Goal: Task Accomplishment & Management: Use online tool/utility

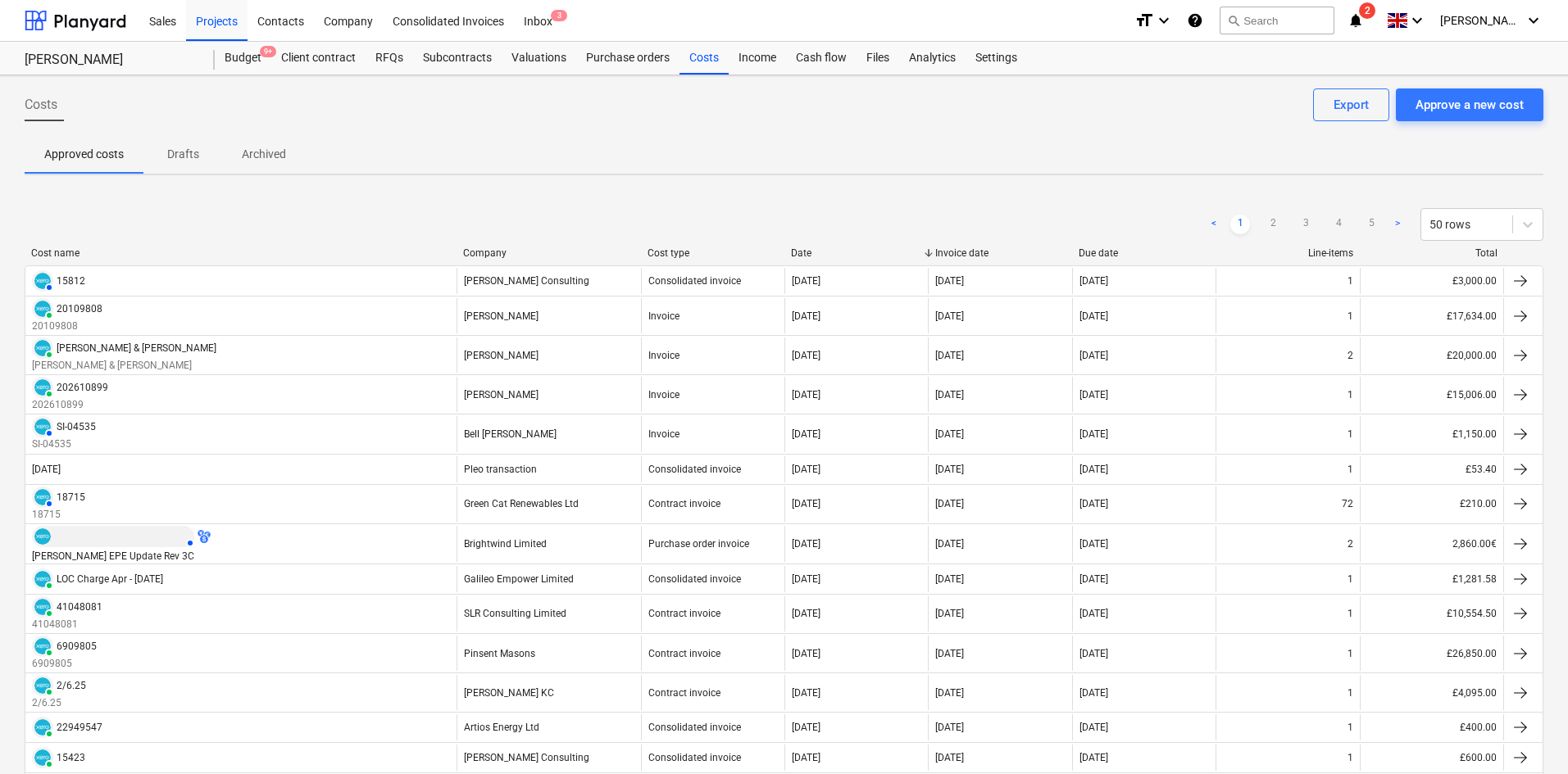
click at [1364, 21] on icon "notifications" at bounding box center [1356, 21] width 16 height 20
click at [211, 28] on div "Projects" at bounding box center [217, 20] width 62 height 42
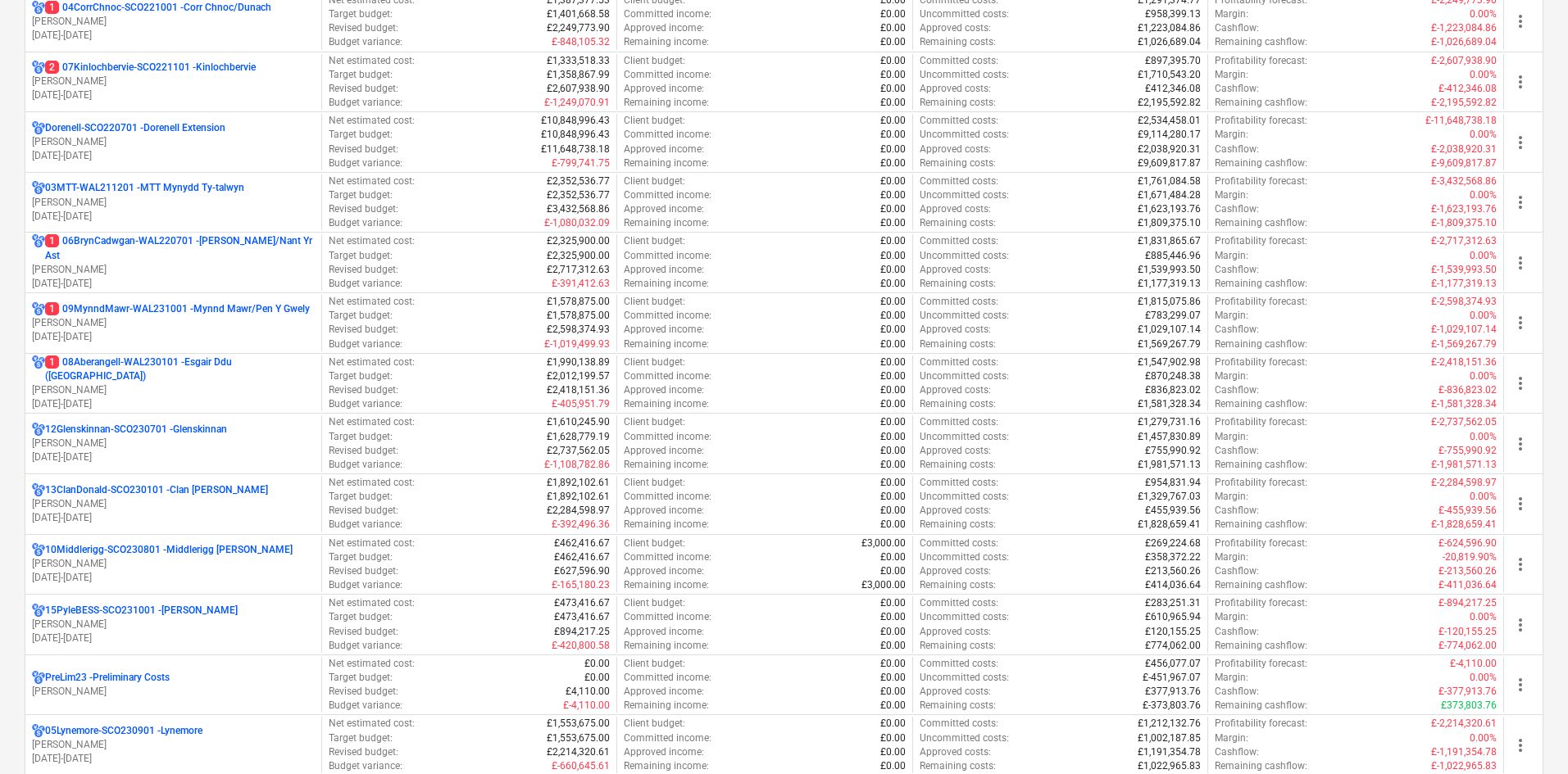
scroll to position [491, 0]
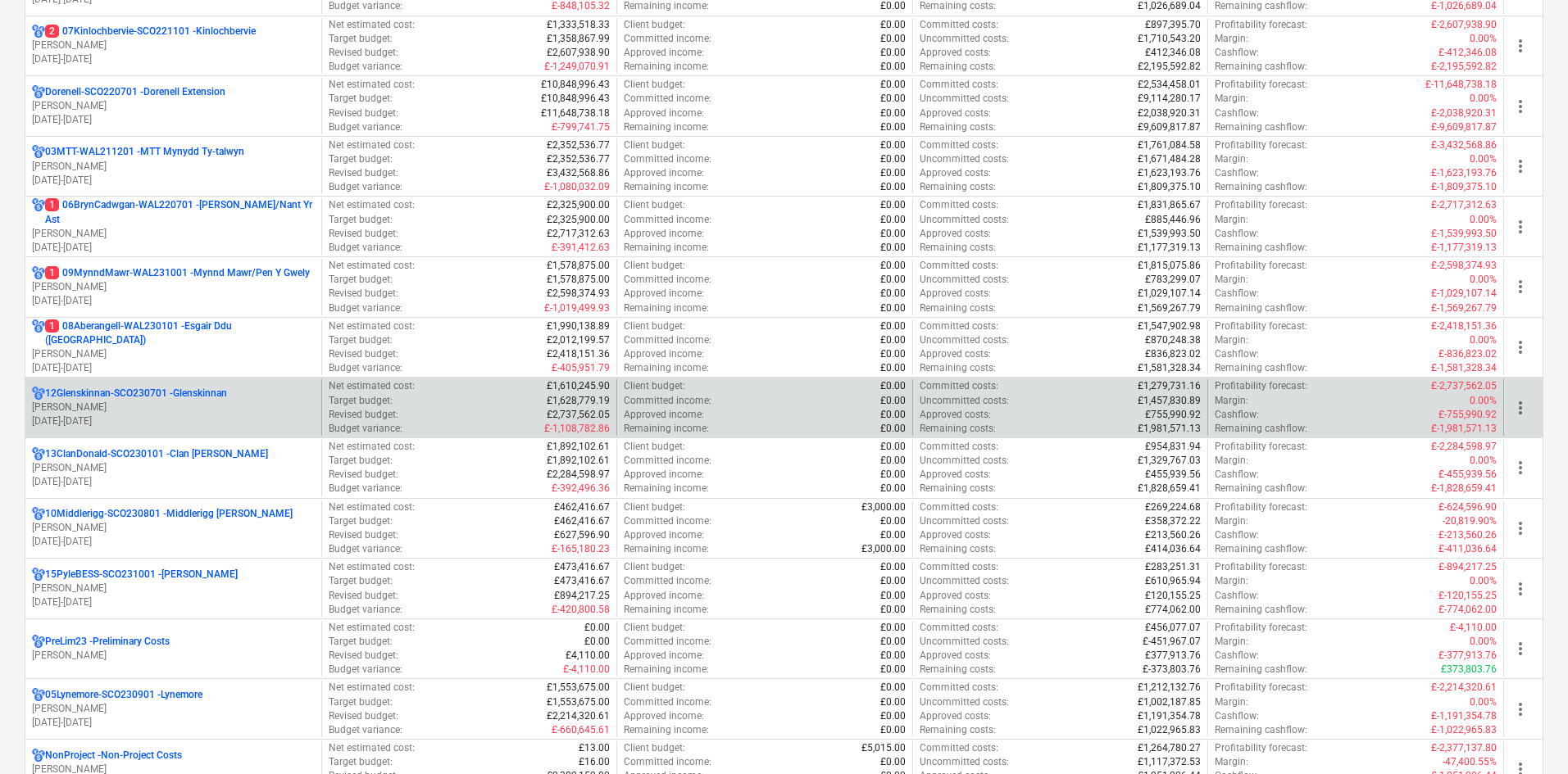
click at [189, 421] on p "[DATE] - [DATE]" at bounding box center [173, 421] width 283 height 14
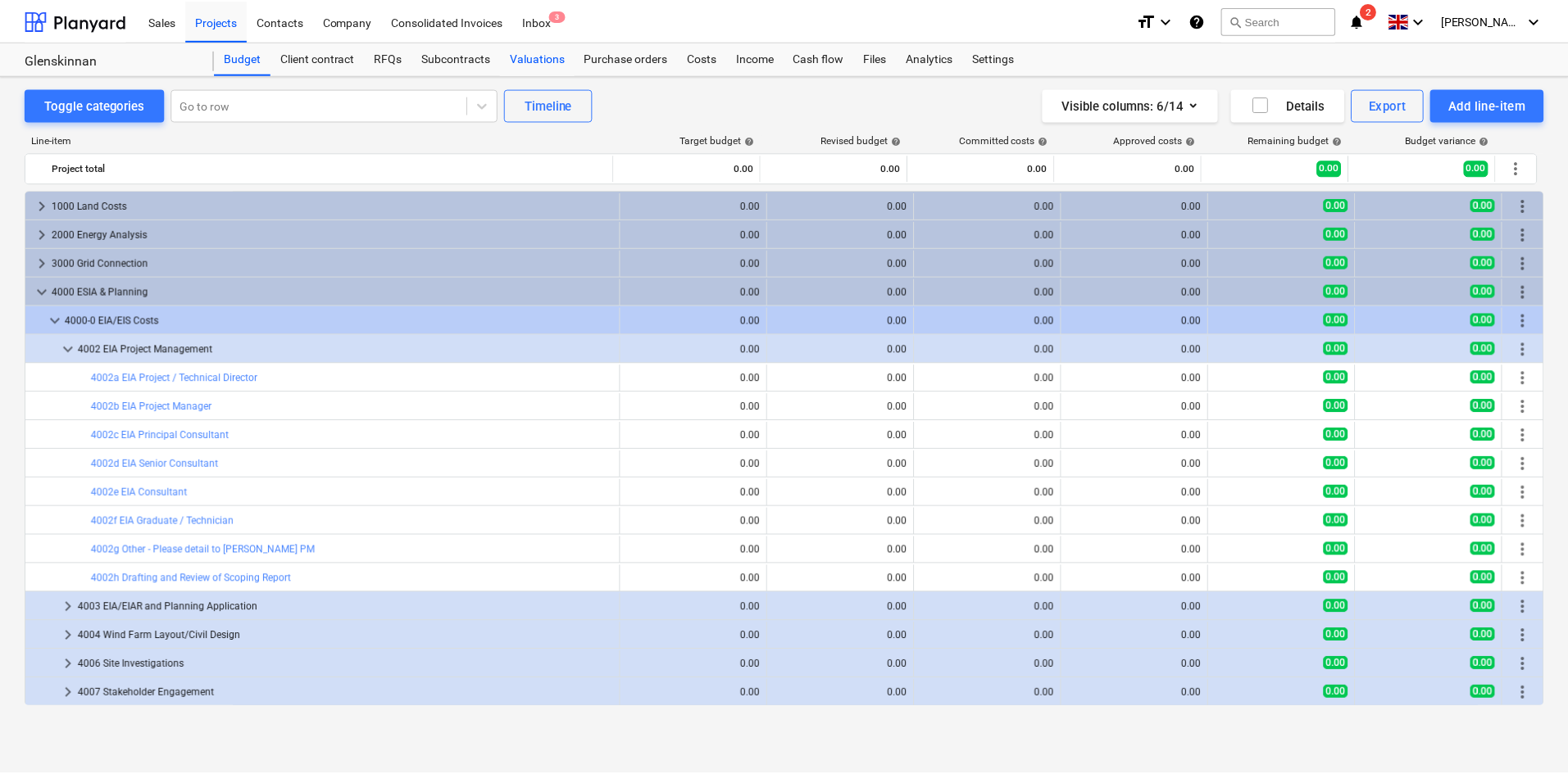
scroll to position [488, 0]
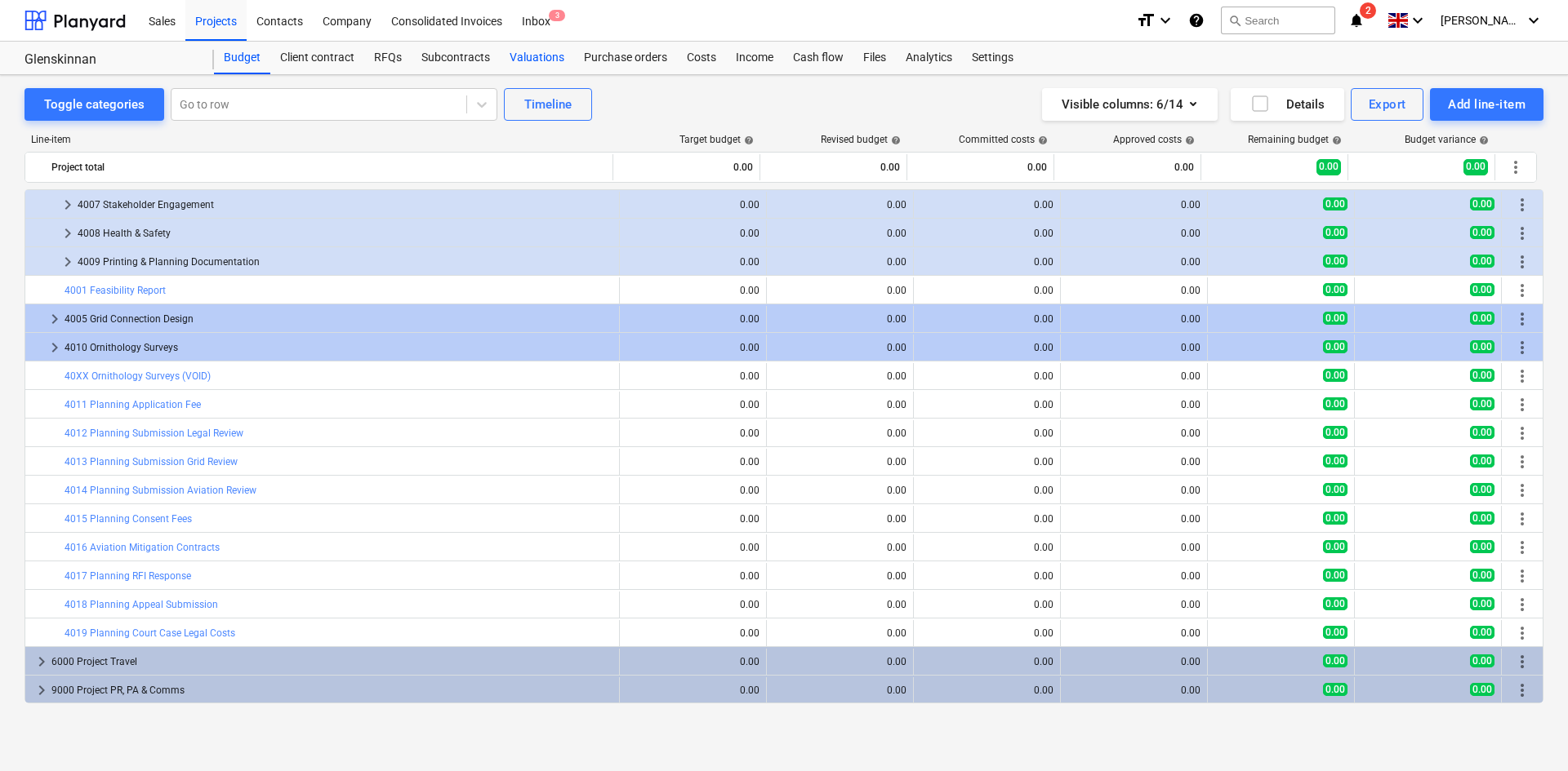
click at [547, 64] on div "Valuations" at bounding box center [537, 58] width 74 height 33
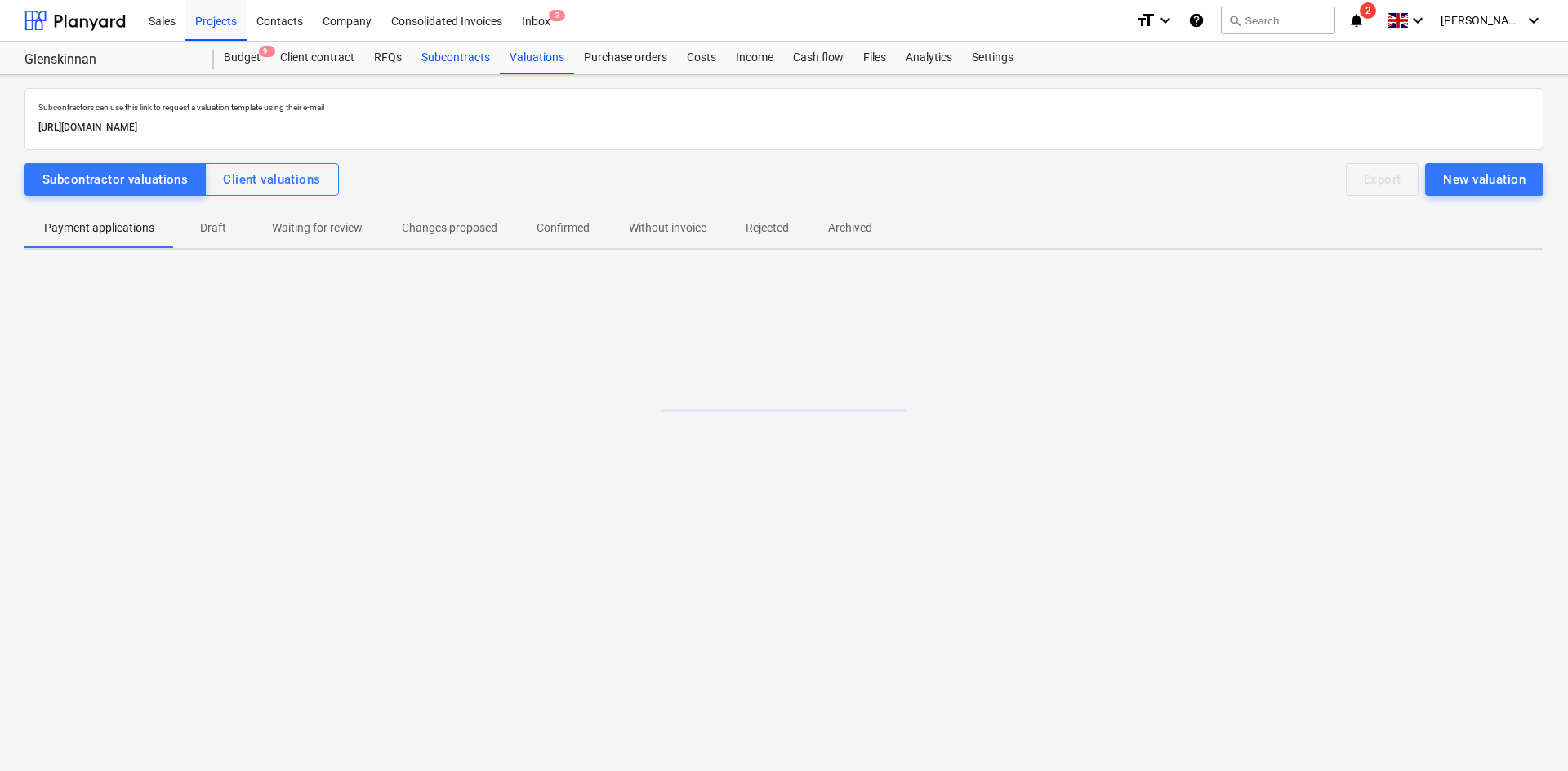
click at [454, 61] on div "Subcontracts" at bounding box center [456, 58] width 89 height 33
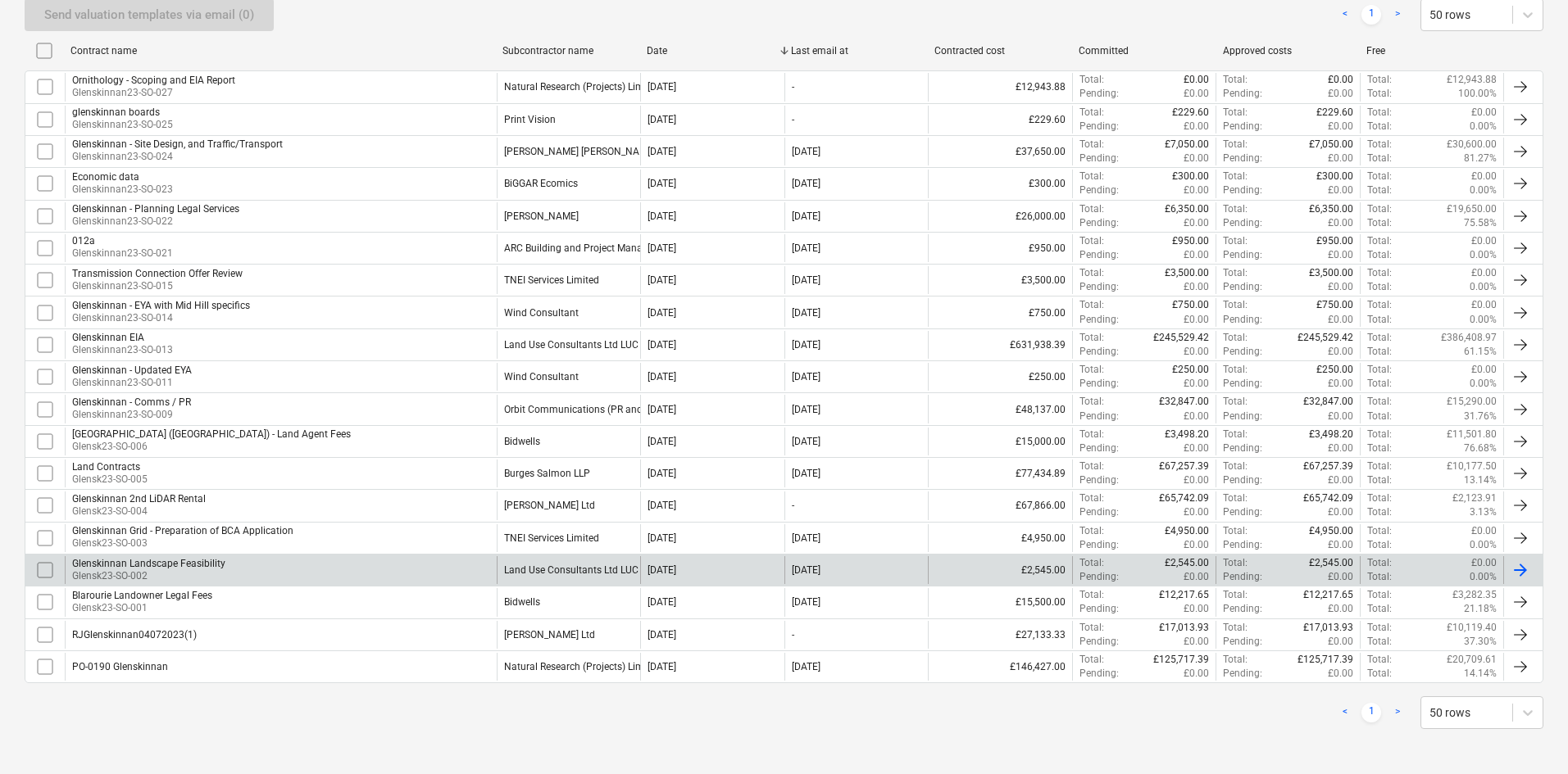
scroll to position [315, 0]
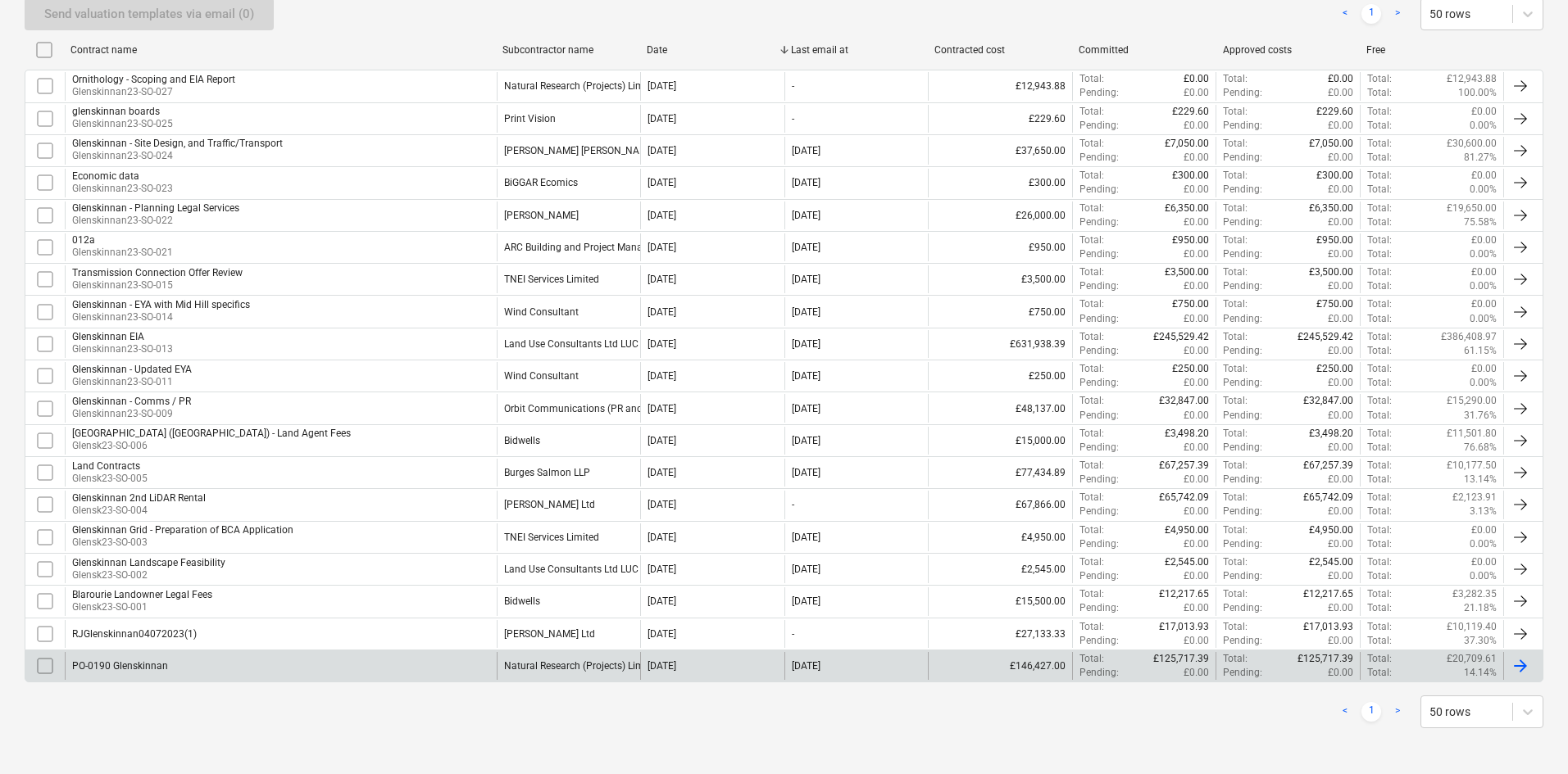
click at [419, 673] on div "PO-0190 Glenskinnan" at bounding box center [280, 666] width 432 height 28
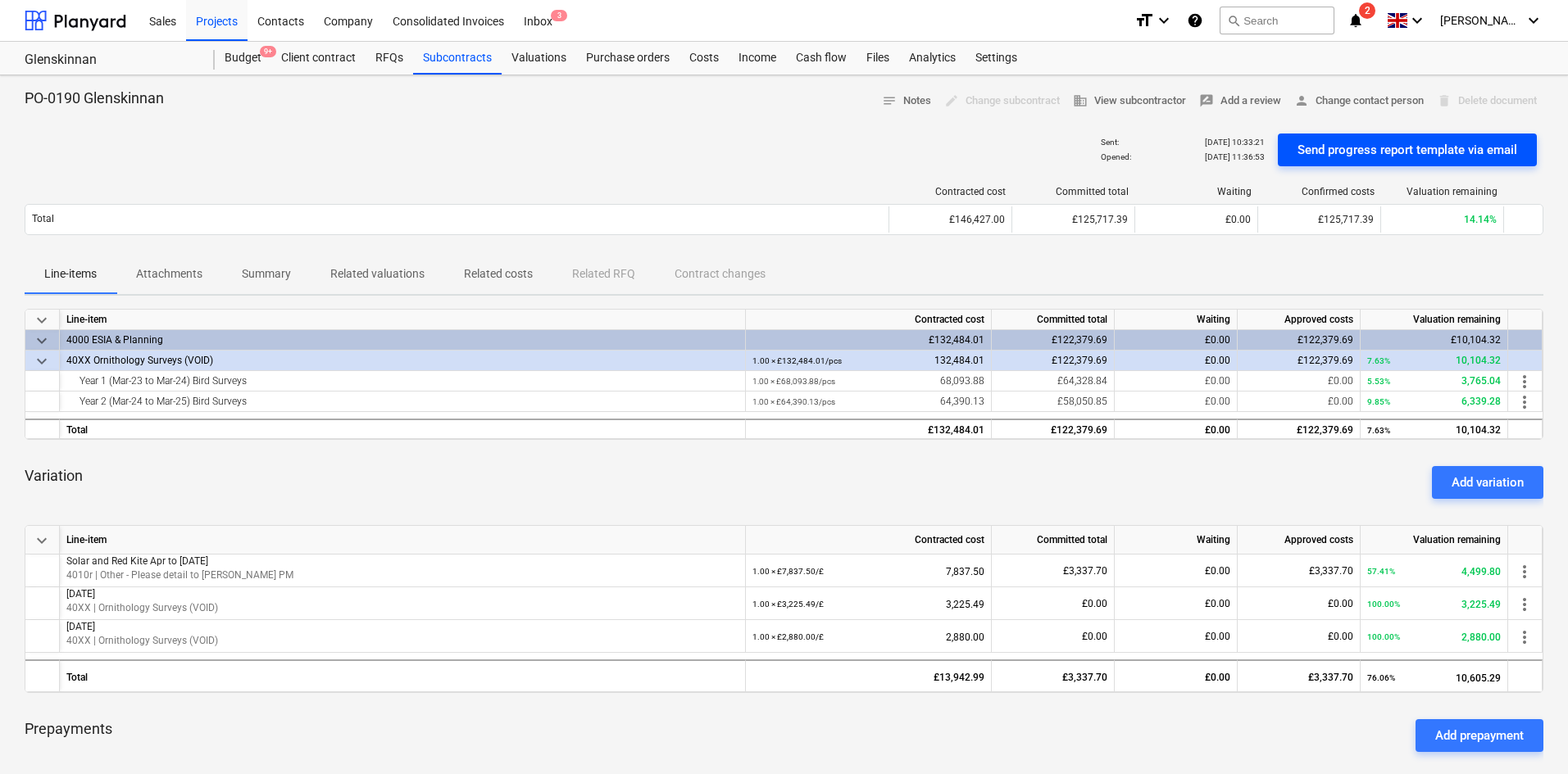
click at [1378, 143] on div "Send progress report template via email" at bounding box center [1407, 150] width 219 height 22
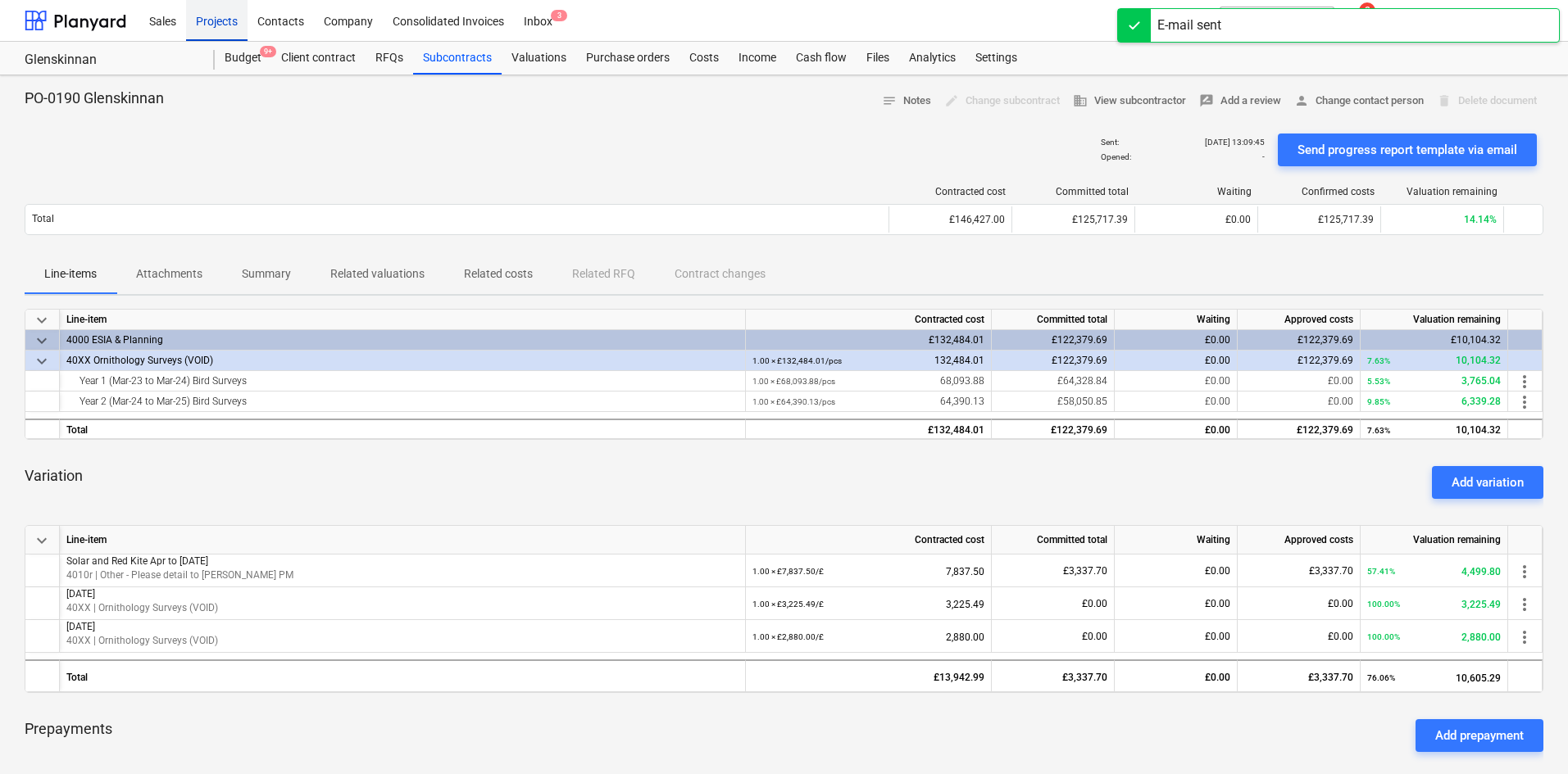
click at [235, 18] on div "Projects" at bounding box center [217, 20] width 62 height 42
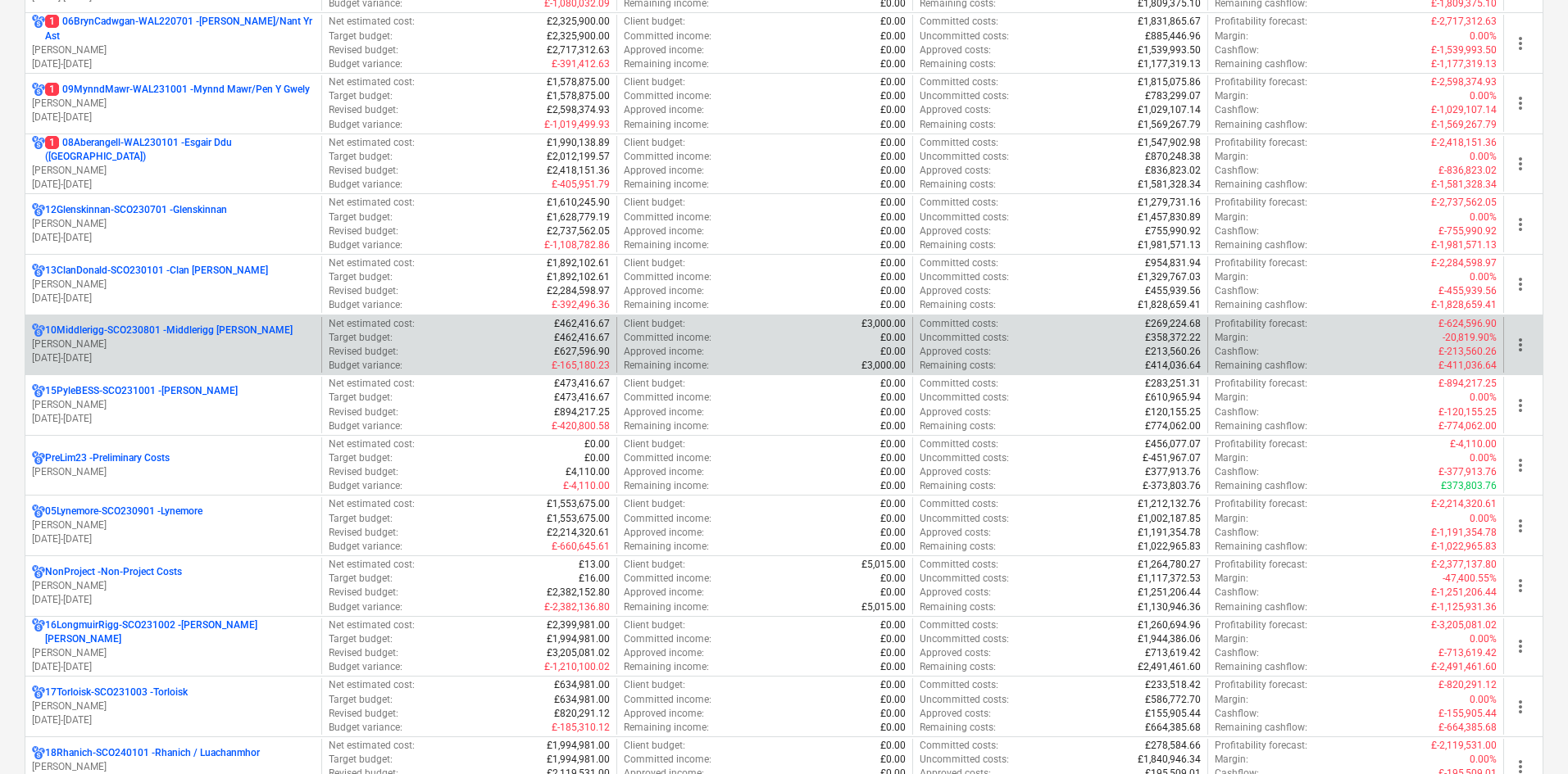
scroll to position [738, 0]
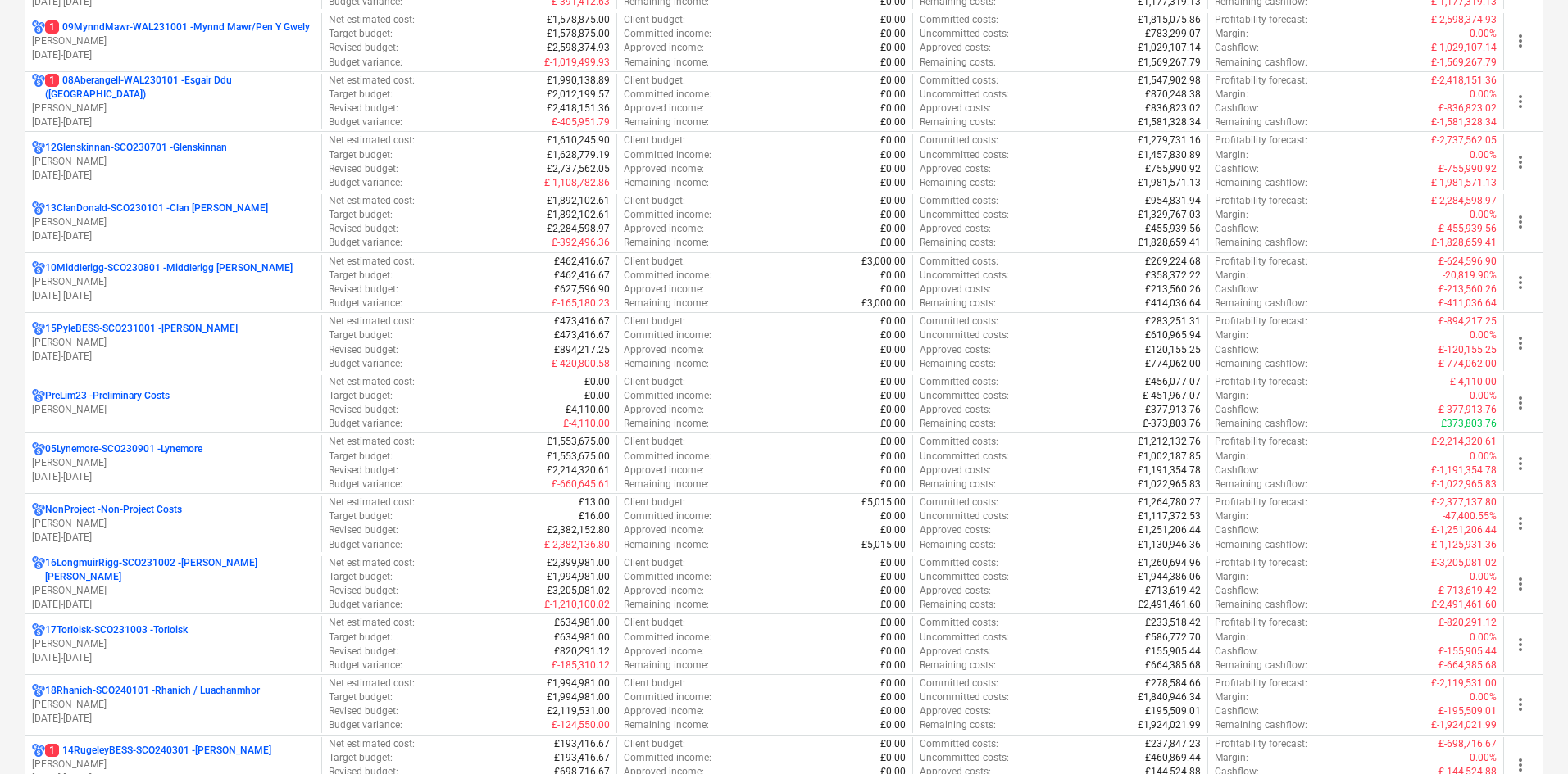
click at [246, 630] on div "17Torloisk-SCO231003 - Torloisk" at bounding box center [173, 630] width 283 height 14
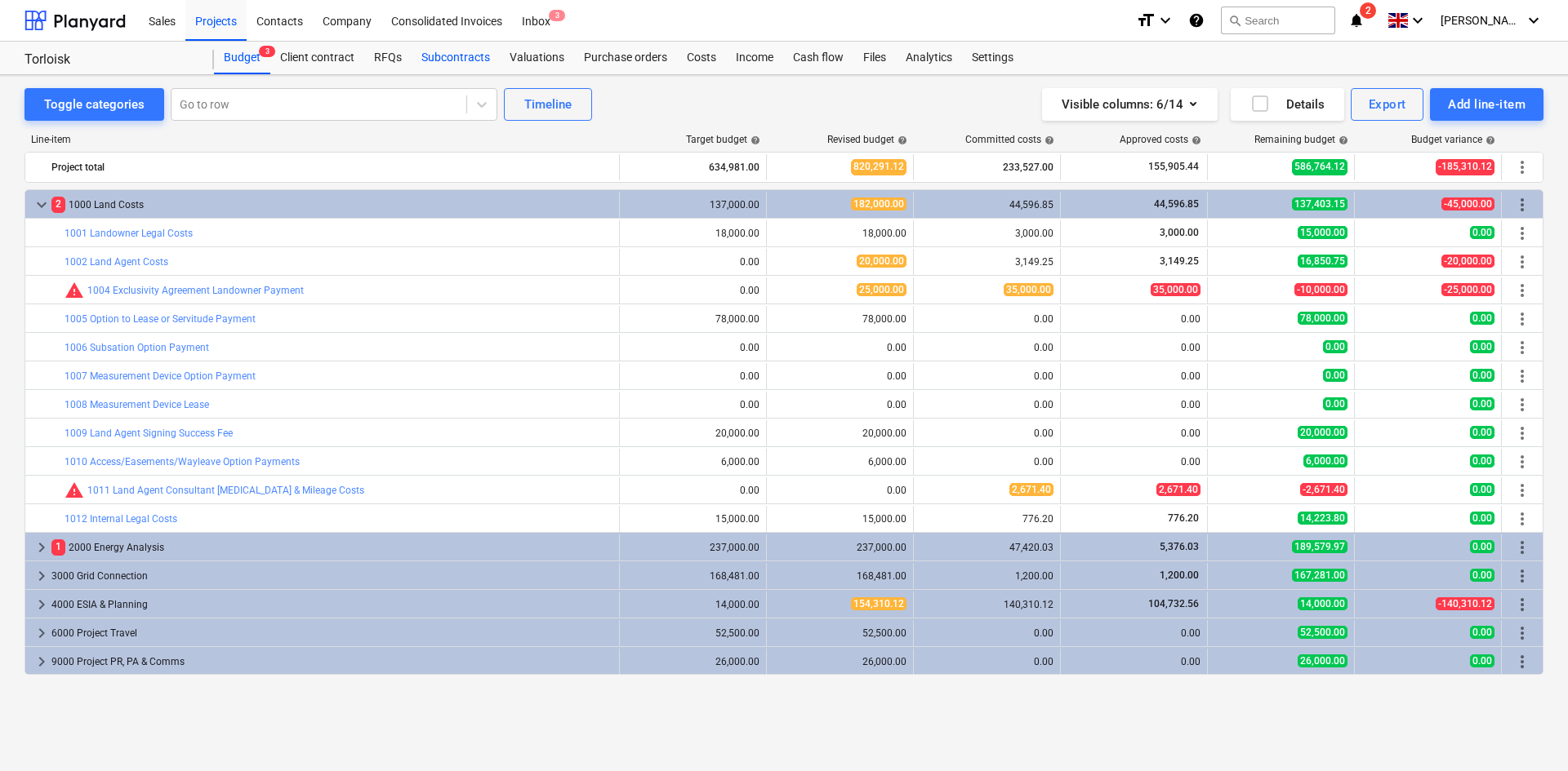
click at [444, 47] on div "Subcontracts" at bounding box center [456, 58] width 89 height 33
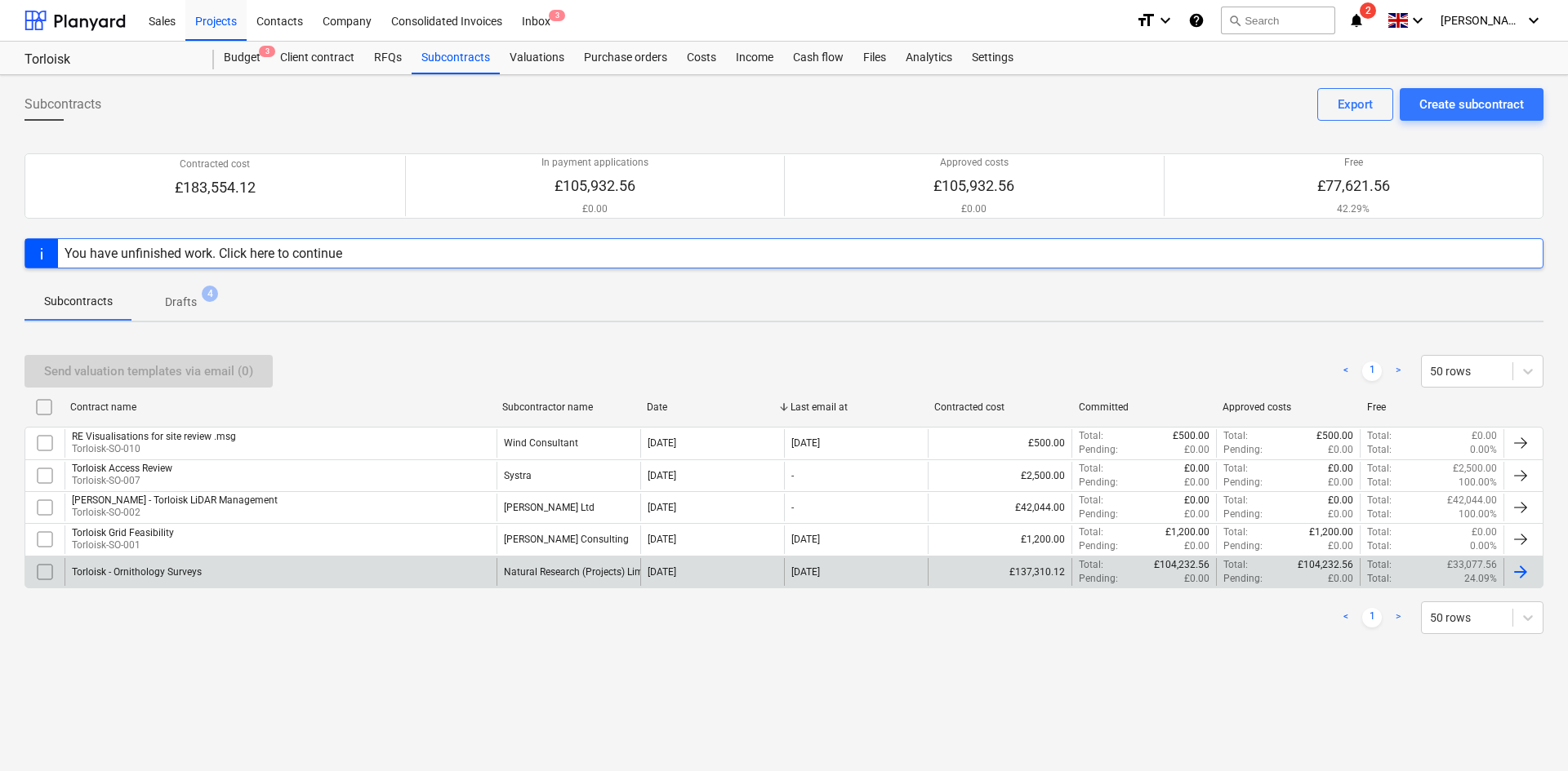
click at [391, 565] on div "Torloisk - Ornithology Surveys" at bounding box center [280, 571] width 432 height 28
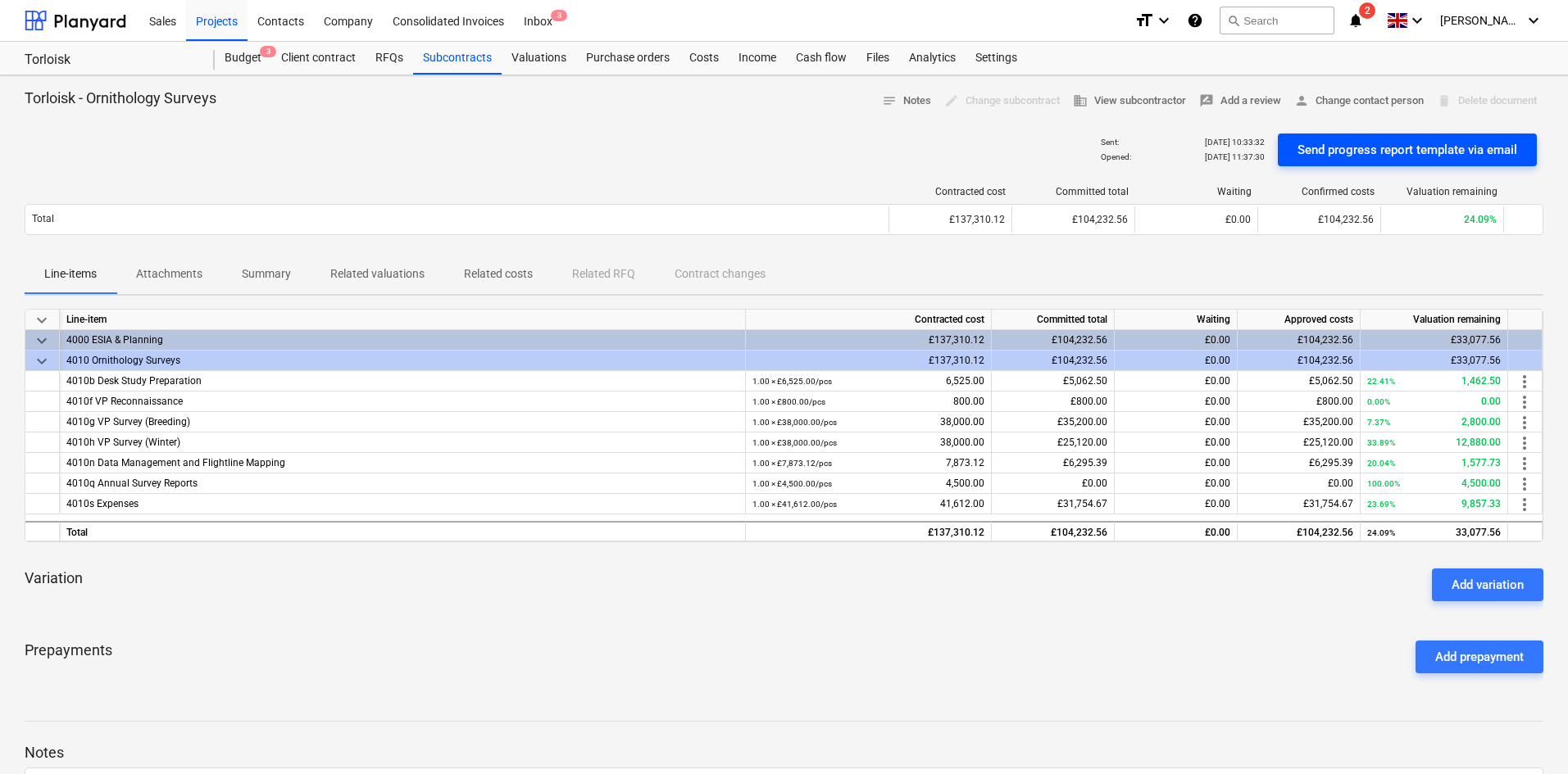
click at [1409, 157] on div "Send progress report template via email" at bounding box center [1407, 150] width 219 height 22
